Goal: Communication & Community: Answer question/provide support

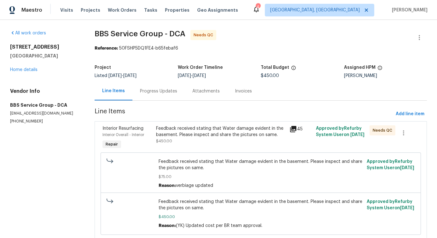
click at [196, 118] on span "Line Items" at bounding box center [244, 114] width 298 height 12
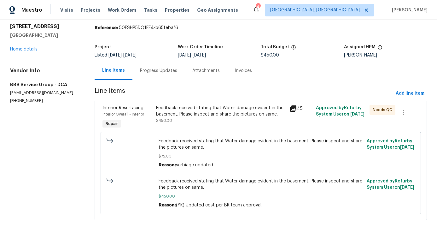
click at [196, 110] on div "Feedback received stating that Water damage evident in the basement. Please ins…" at bounding box center [221, 111] width 130 height 13
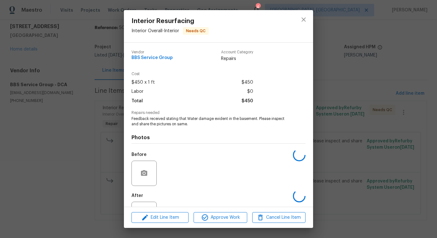
scroll to position [26, 0]
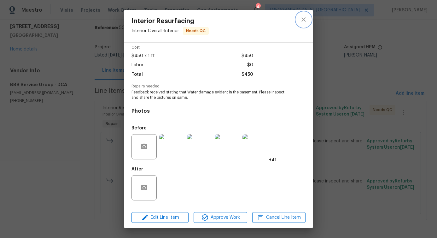
click at [303, 15] on button "close" at bounding box center [303, 19] width 15 height 15
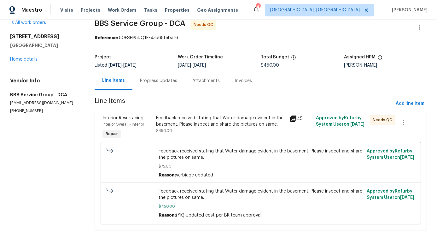
scroll to position [0, 0]
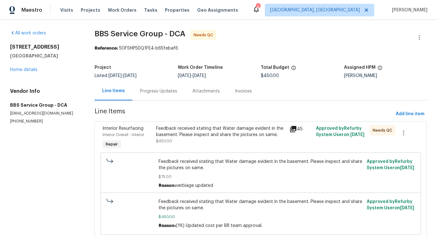
click at [26, 118] on div "Vendor Info BBS Service Group - DCA [EMAIL_ADDRESS][DOMAIN_NAME] [PHONE_NUMBER]" at bounding box center [44, 106] width 69 height 36
copy p "[PHONE_NUMBER]"
click at [163, 95] on div "Progress Updates" at bounding box center [158, 91] width 52 height 19
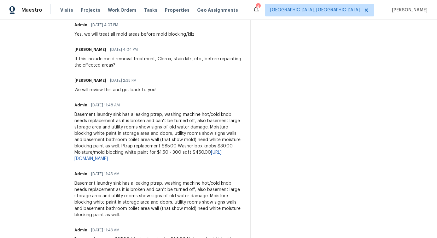
scroll to position [65, 0]
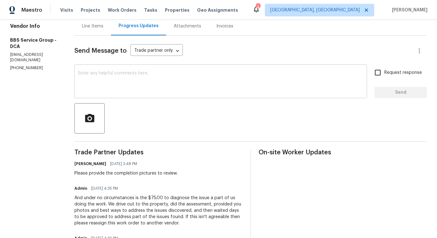
click at [153, 78] on textarea at bounding box center [220, 82] width 285 height 22
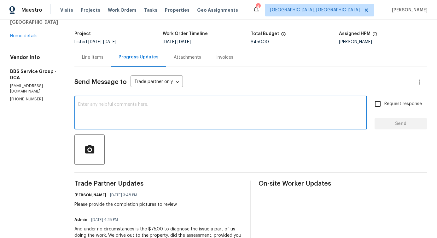
scroll to position [0, 0]
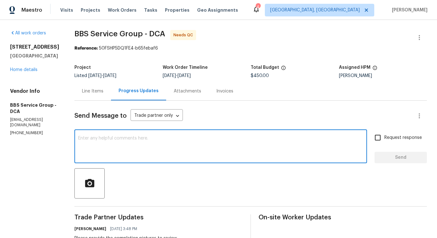
click at [208, 149] on textarea at bounding box center [220, 147] width 285 height 22
click at [206, 142] on textarea at bounding box center [220, 147] width 285 height 22
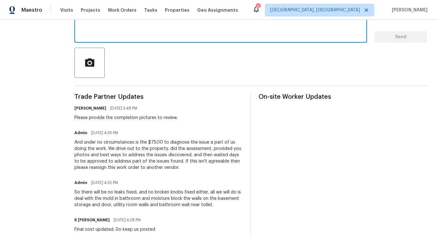
scroll to position [115, 0]
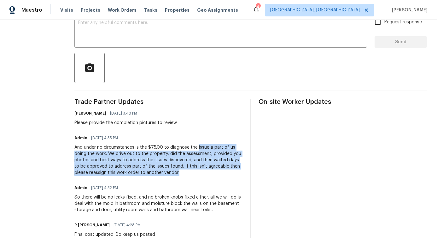
drag, startPoint x: 187, startPoint y: 146, endPoint x: 234, endPoint y: 171, distance: 53.6
click at [234, 171] on div "And under no circumstances is the $75.00 to diagnose the issue a part of us doi…" at bounding box center [158, 160] width 168 height 32
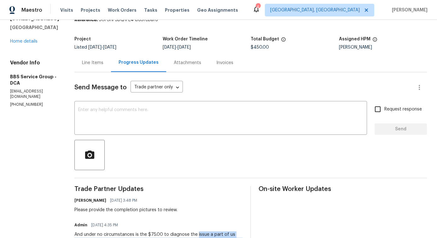
scroll to position [0, 0]
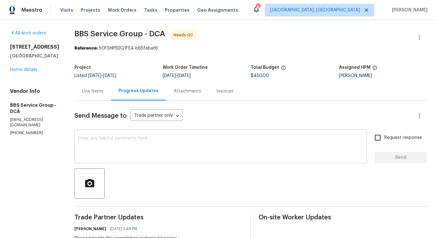
click at [234, 156] on textarea at bounding box center [220, 147] width 285 height 22
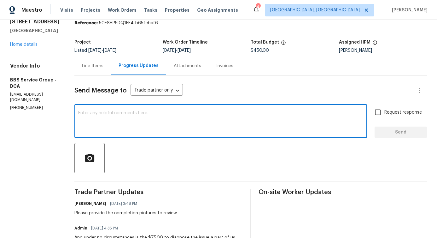
scroll to position [8, 0]
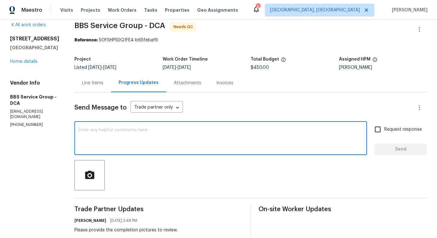
click at [167, 144] on textarea at bounding box center [220, 139] width 285 height 22
paste textarea "Although we were unable to reach you when we tried calling this number [PHONE_N…"
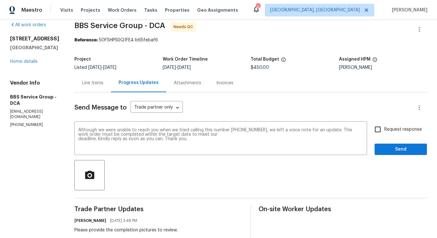
click at [30, 125] on p "[PHONE_NUMBER]" at bounding box center [34, 124] width 49 height 5
copy p "[PHONE_NUMBER]"
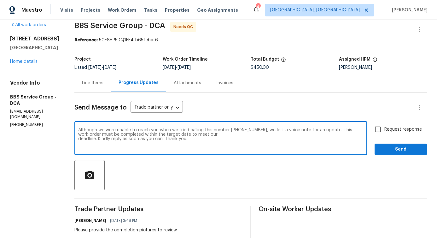
drag, startPoint x: 221, startPoint y: 129, endPoint x: 241, endPoint y: 131, distance: 20.3
click at [241, 131] on textarea "Although we were unable to reach you when we tried calling this number [PHONE_N…" at bounding box center [220, 139] width 285 height 22
drag, startPoint x: 220, startPoint y: 130, endPoint x: 249, endPoint y: 131, distance: 29.6
click at [249, 131] on textarea "Although we were unable to reach you when we tried calling this number [PHONE_N…" at bounding box center [220, 139] width 285 height 22
paste textarea "202) 820-2989"
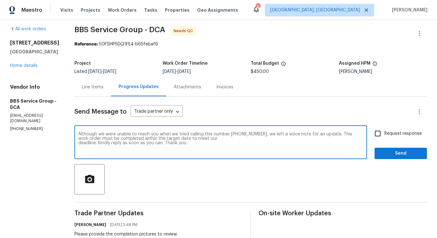
scroll to position [0, 0]
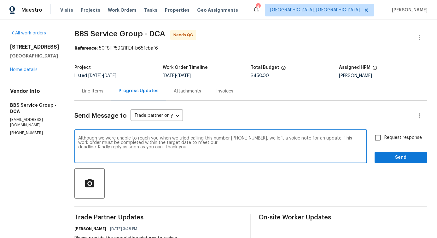
type textarea "Although we were unable to reach you when we tried calling this number [PHONE_N…"
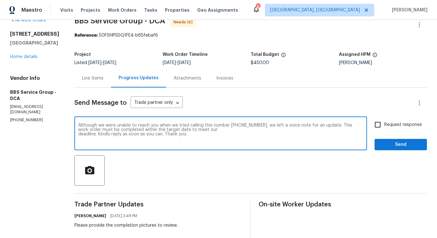
scroll to position [14, 0]
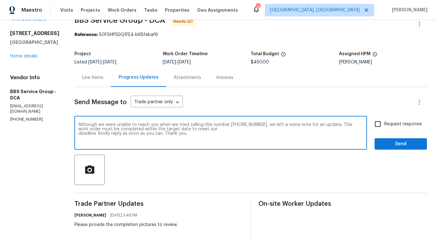
click at [373, 124] on input "Request response" at bounding box center [377, 123] width 13 height 13
checkbox input "true"
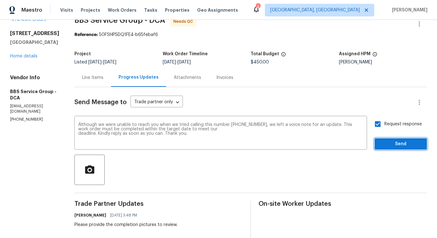
click at [390, 141] on span "Send" at bounding box center [400, 144] width 42 height 8
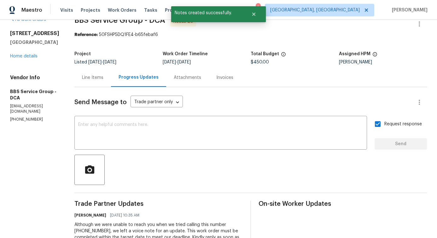
scroll to position [0, 0]
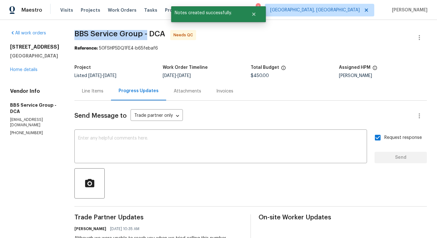
drag, startPoint x: 65, startPoint y: 33, endPoint x: 137, endPoint y: 36, distance: 72.5
click at [137, 36] on span "BBS Service Group - DCA" at bounding box center [119, 34] width 91 height 8
copy span "BBS Service Group -"
